Goal: Task Accomplishment & Management: Manage account settings

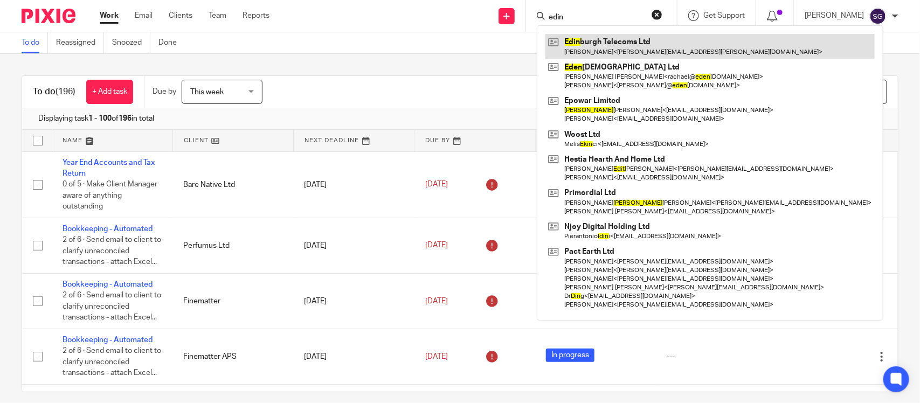
type input "edin"
click at [608, 42] on link at bounding box center [709, 46] width 329 height 25
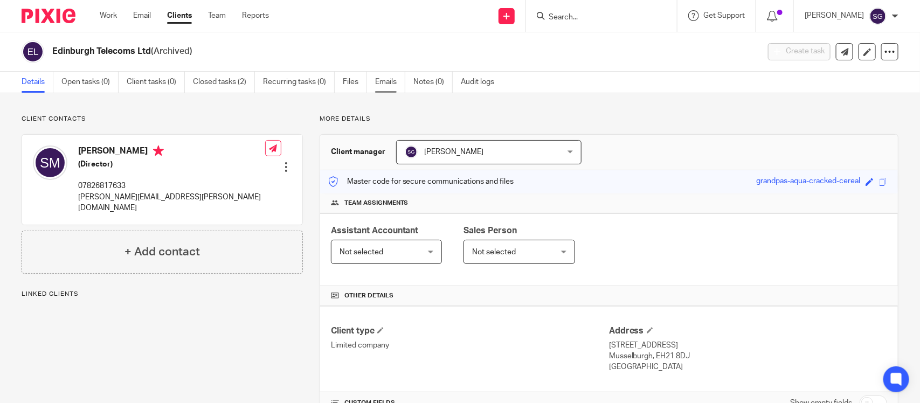
click at [375, 77] on link "Emails" at bounding box center [390, 82] width 30 height 21
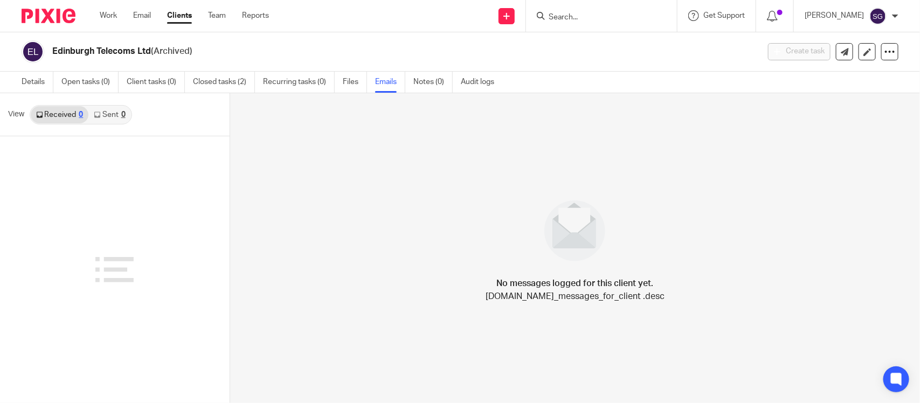
click at [98, 108] on link "Sent 0" at bounding box center [109, 114] width 42 height 17
drag, startPoint x: 53, startPoint y: 84, endPoint x: 45, endPoint y: 82, distance: 8.2
click at [53, 84] on ul "Details Open tasks (0) Client tasks (0) Closed tasks (2) Recurring tasks (0) Fi…" at bounding box center [266, 82] width 489 height 21
click at [45, 82] on link "Details" at bounding box center [38, 82] width 32 height 21
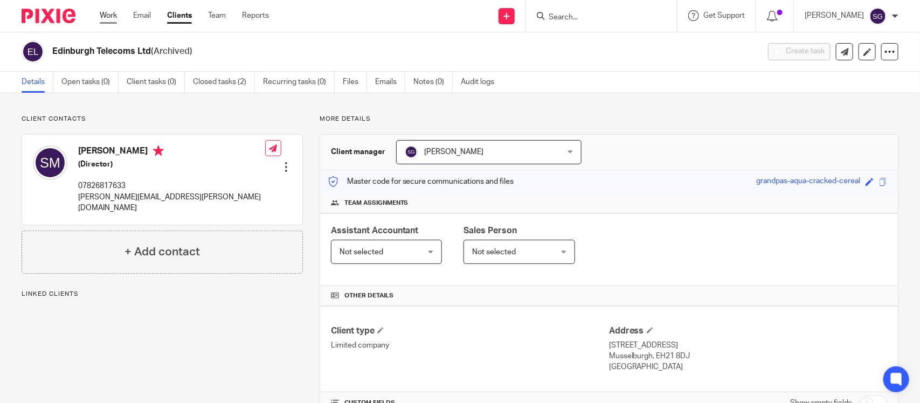
click at [113, 15] on link "Work" at bounding box center [108, 15] width 17 height 11
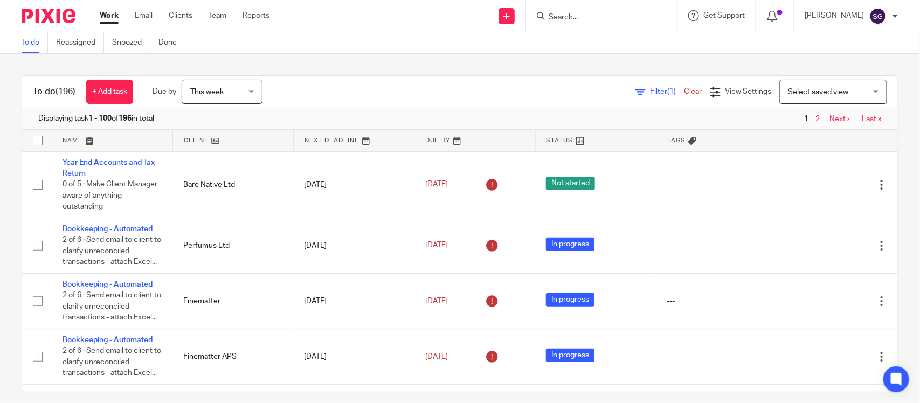
click at [555, 22] on input "Search" at bounding box center [595, 18] width 97 height 10
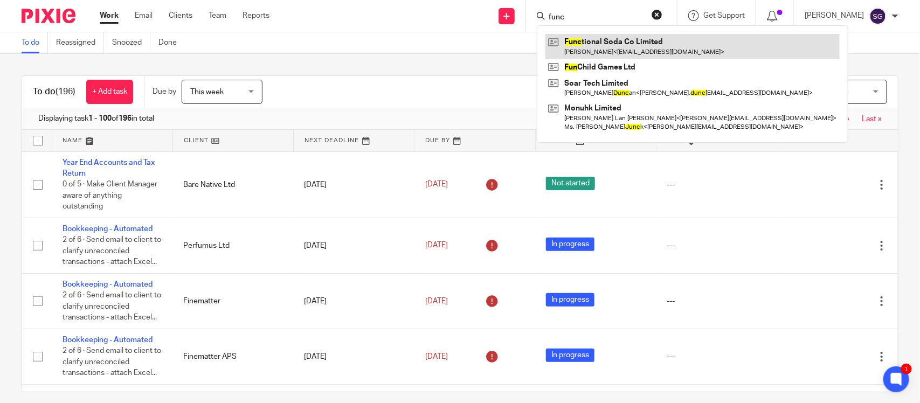
type input "func"
click at [603, 50] on link at bounding box center [692, 46] width 294 height 25
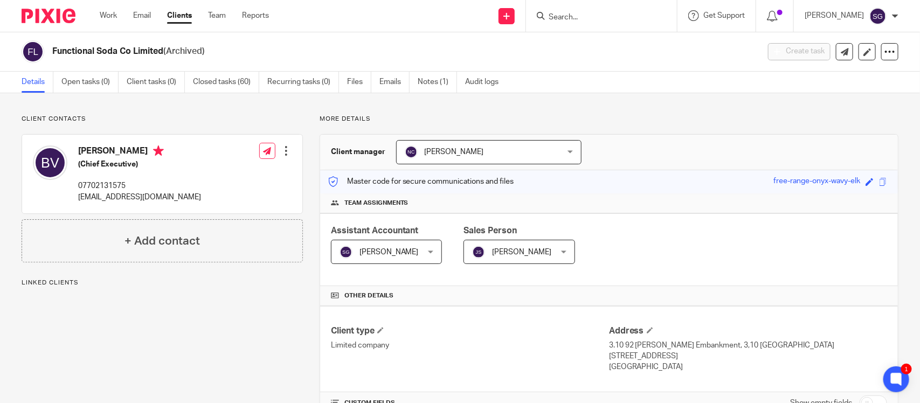
click at [107, 9] on div "Work Email Clients Team Reports Work Email Clients Team Reports Settings" at bounding box center [187, 16] width 196 height 32
click at [110, 12] on link "Work" at bounding box center [108, 15] width 17 height 11
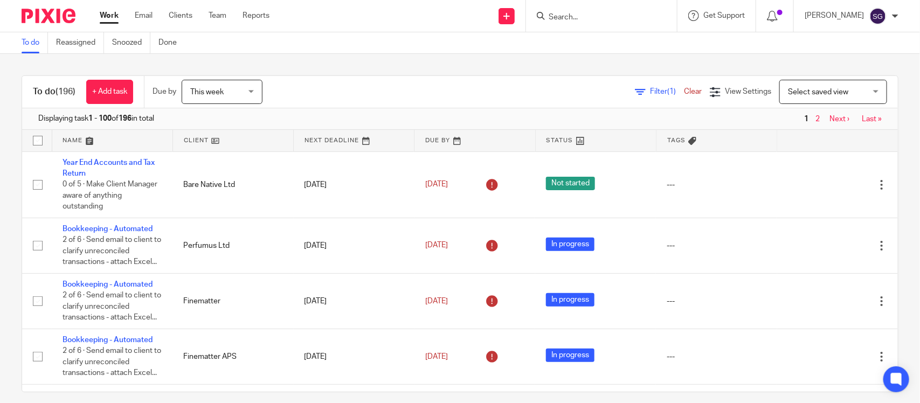
click at [186, 15] on link "Clients" at bounding box center [181, 15] width 24 height 11
click at [881, 11] on img at bounding box center [877, 16] width 17 height 17
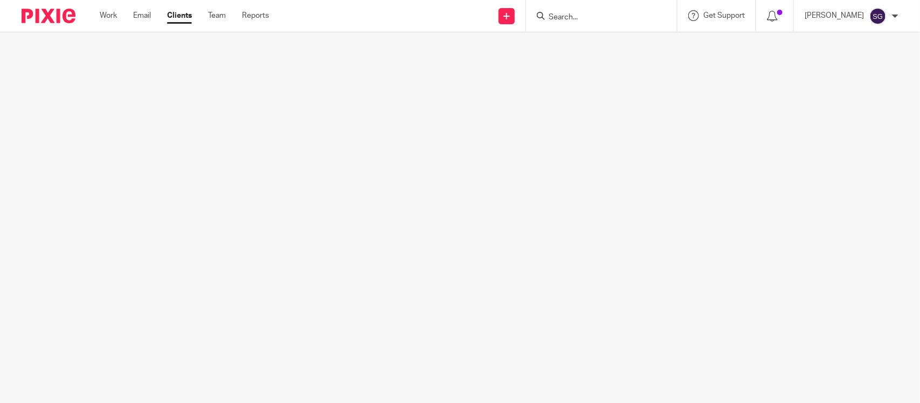
click at [877, 22] on img at bounding box center [877, 16] width 17 height 17
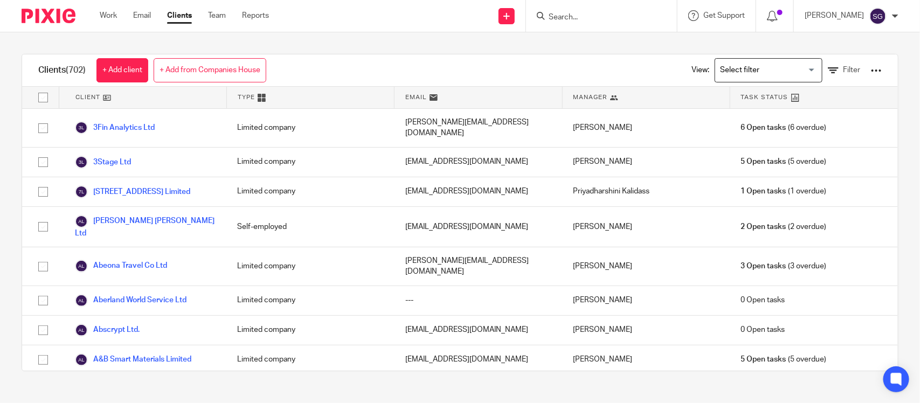
click at [892, 19] on div "[PERSON_NAME]" at bounding box center [851, 16] width 94 height 17
click at [868, 54] on span "Email integration" at bounding box center [868, 58] width 56 height 8
click at [875, 57] on span "Email integration" at bounding box center [868, 58] width 56 height 8
click at [865, 57] on span "Email integration" at bounding box center [868, 58] width 56 height 8
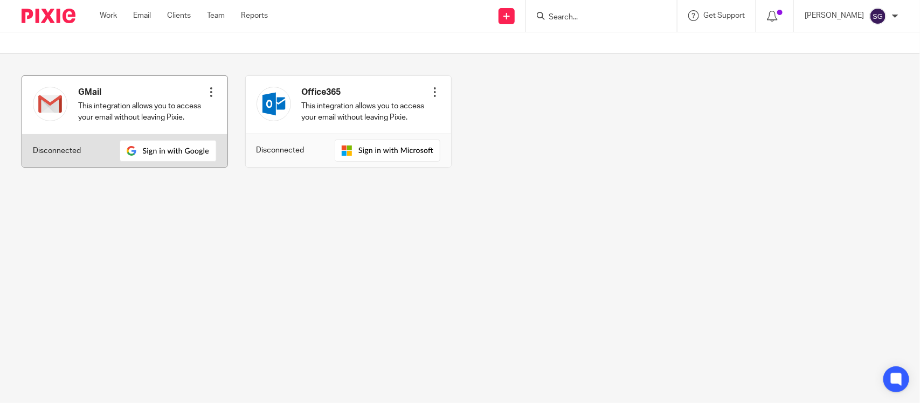
click at [209, 93] on div at bounding box center [211, 92] width 11 height 11
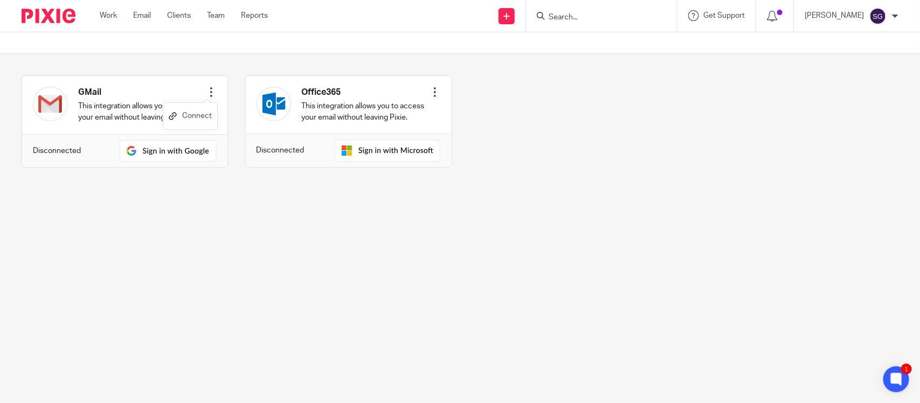
click at [205, 119] on link "Connect" at bounding box center [190, 116] width 43 height 16
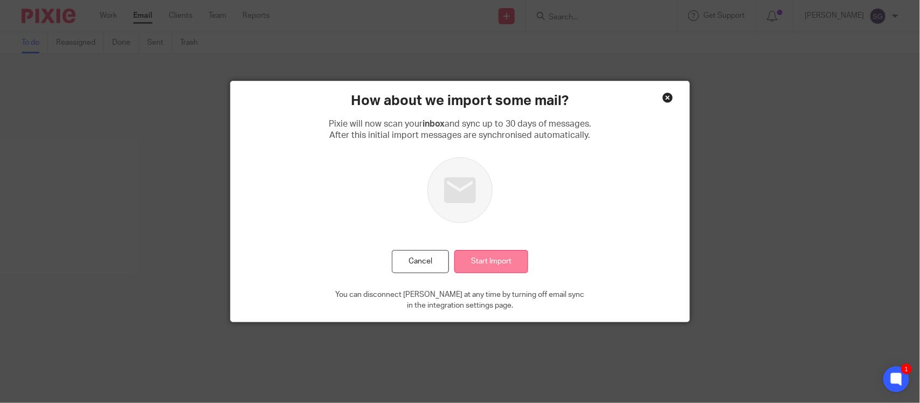
click at [477, 257] on input "Start Import" at bounding box center [491, 261] width 74 height 23
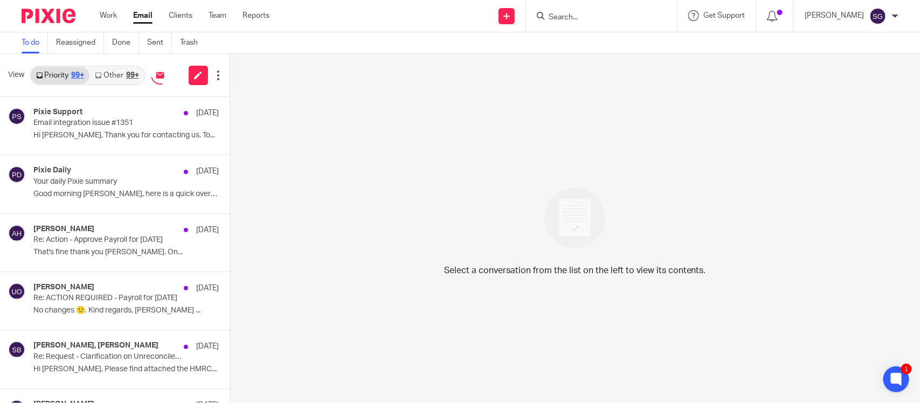
click at [882, 15] on img at bounding box center [877, 16] width 17 height 17
click at [849, 54] on span "Email integration" at bounding box center [868, 58] width 56 height 8
